Goal: Task Accomplishment & Management: Manage account settings

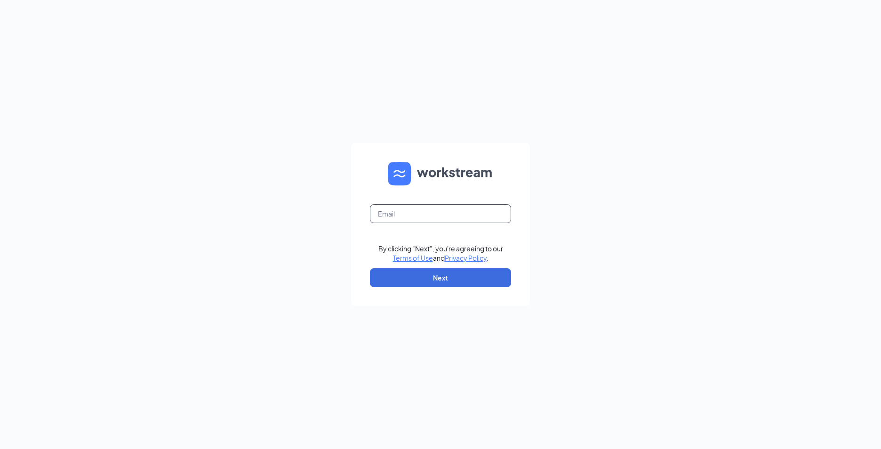
click at [413, 212] on input "text" at bounding box center [440, 213] width 141 height 19
type input "janae.woods@hilton.com"
click at [413, 279] on button "Next" at bounding box center [440, 277] width 141 height 19
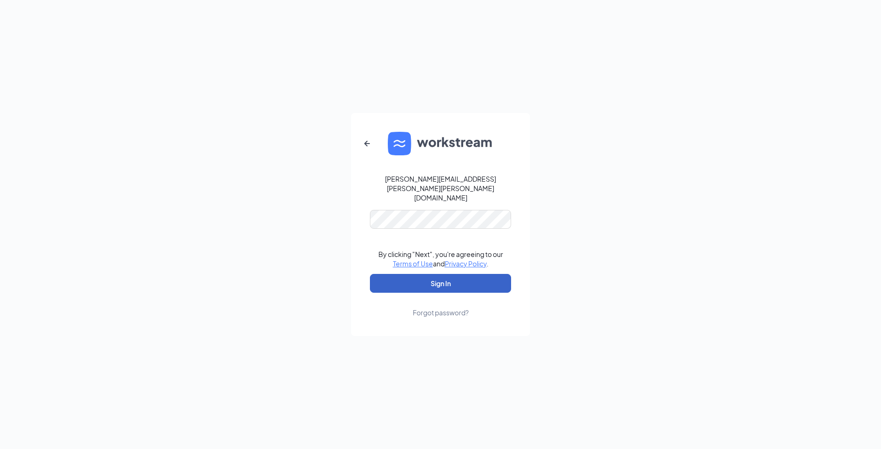
click at [421, 274] on button "Sign In" at bounding box center [440, 283] width 141 height 19
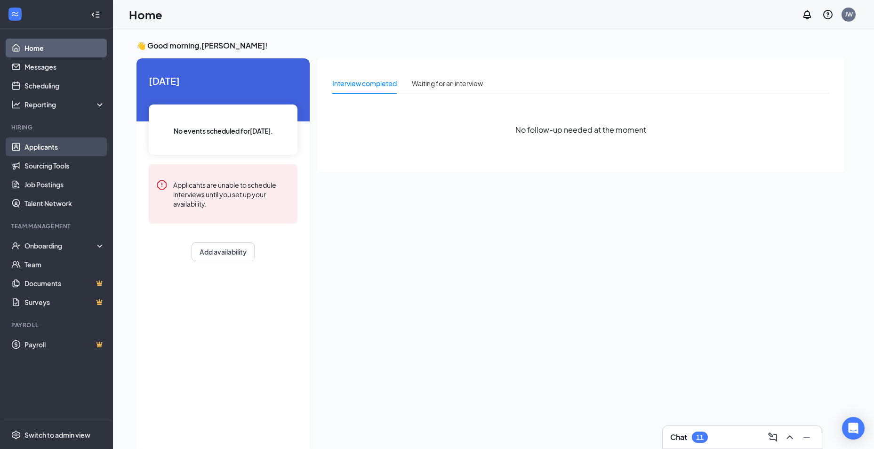
click at [41, 144] on link "Applicants" at bounding box center [64, 146] width 80 height 19
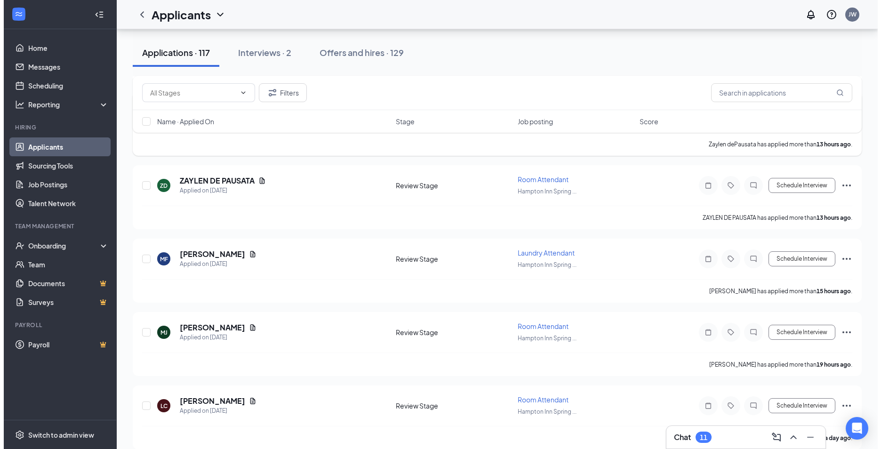
scroll to position [141, 0]
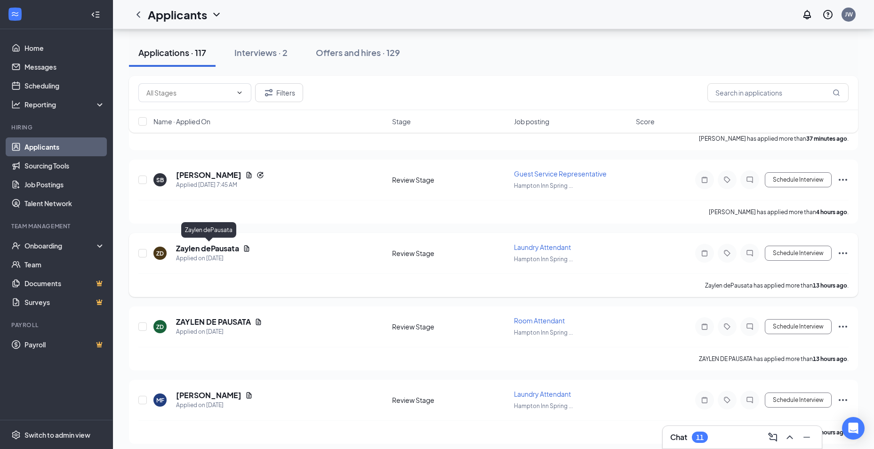
click at [199, 248] on h5 "Zaylen dePausata" at bounding box center [207, 248] width 63 height 10
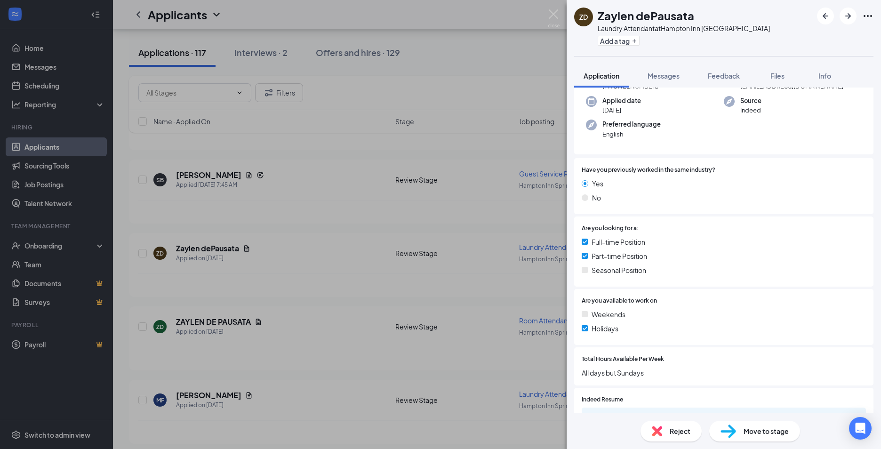
scroll to position [120, 0]
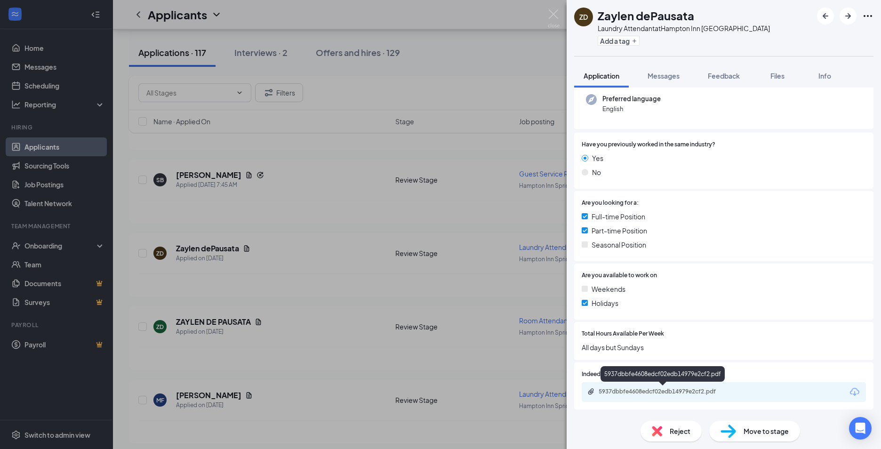
click at [663, 391] on div "5937dbbfe4608edcf02edb14979e2cf2.pdf" at bounding box center [665, 392] width 132 height 8
